Goal: Task Accomplishment & Management: Manage account settings

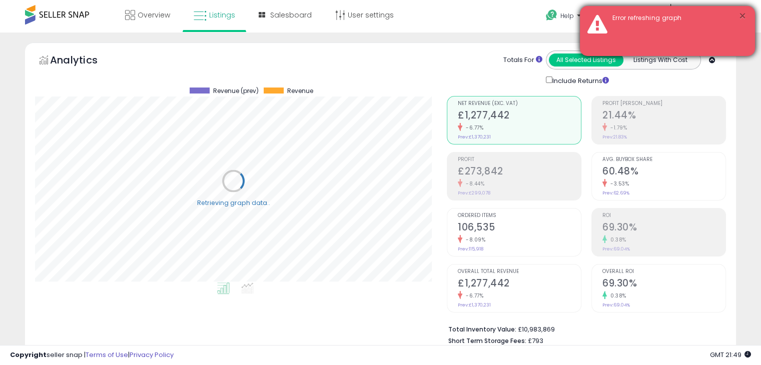
click at [743, 17] on button "×" at bounding box center [742, 16] width 8 height 13
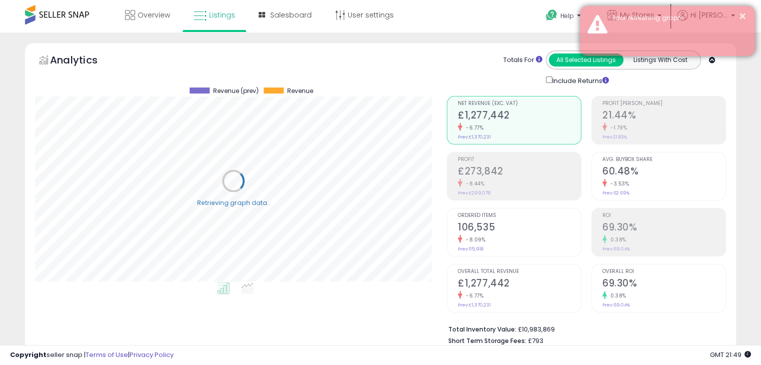
click at [639, 14] on div "Error refreshing graph" at bounding box center [676, 19] width 143 height 10
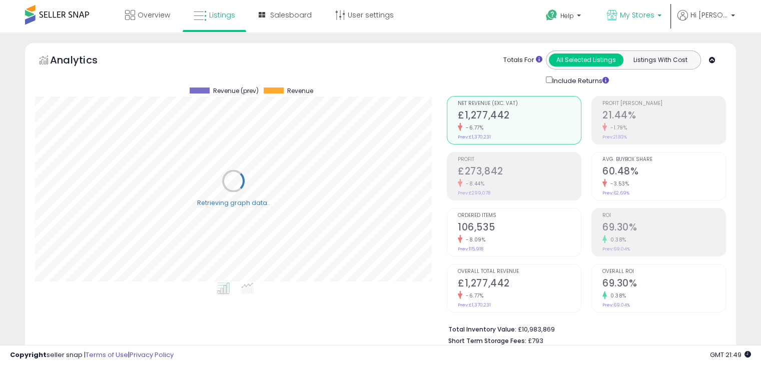
click at [633, 23] on link "My Stores" at bounding box center [634, 16] width 70 height 33
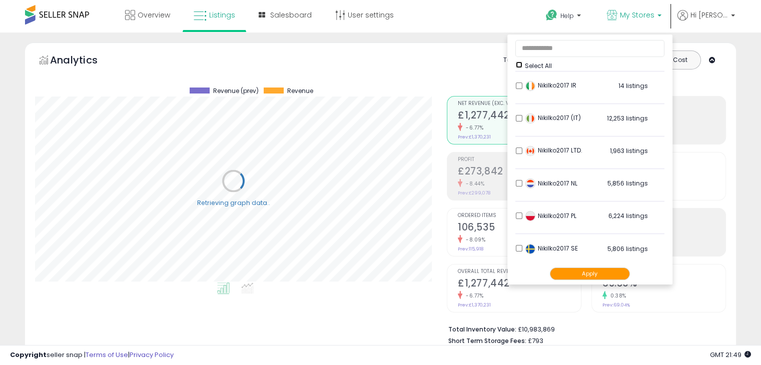
scroll to position [198, 0]
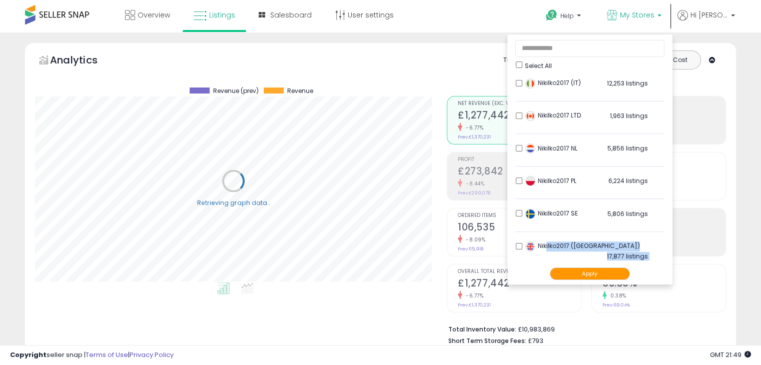
click at [563, 269] on ul "Select All LSFC 4,187 listings Nikilko2017 (BE)" at bounding box center [589, 160] width 165 height 250
click at [563, 269] on button "Apply" at bounding box center [590, 274] width 80 height 13
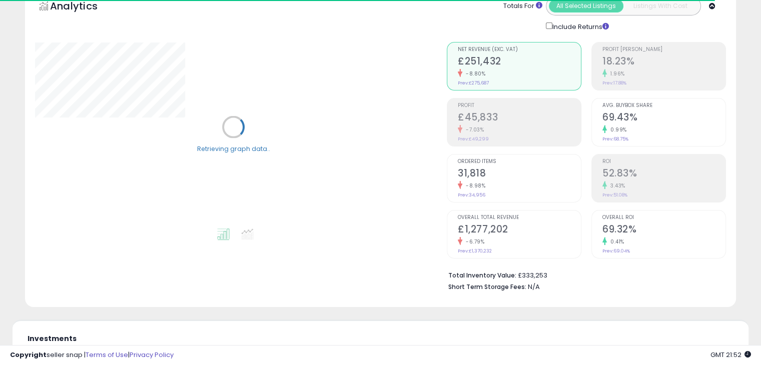
scroll to position [50, 0]
